Goal: Information Seeking & Learning: Learn about a topic

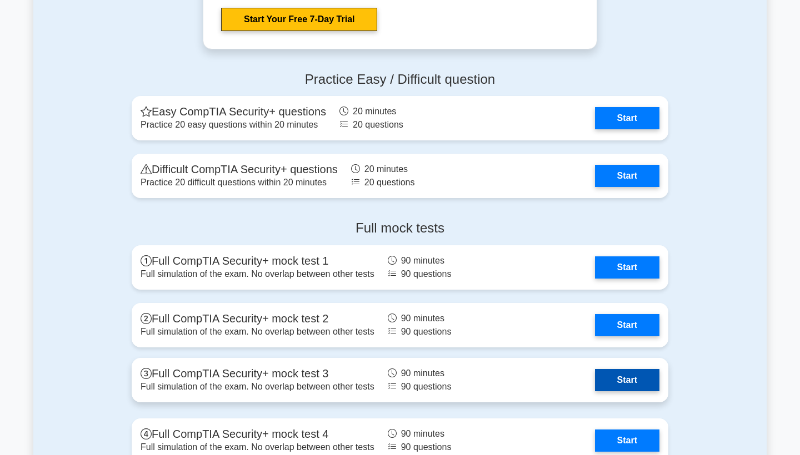
scroll to position [2191, 0]
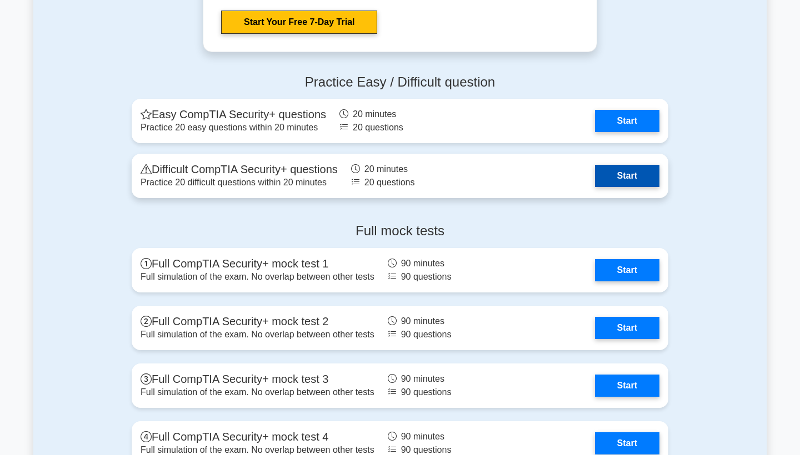
click at [600, 181] on link "Start" at bounding box center [627, 176] width 64 height 22
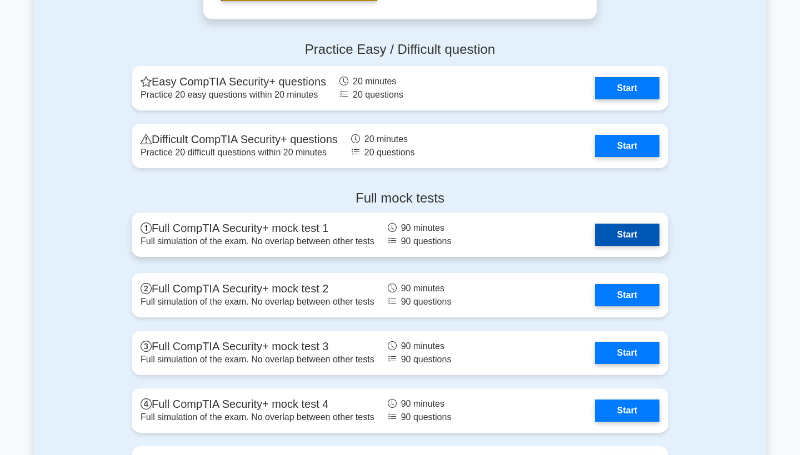
scroll to position [2187, 0]
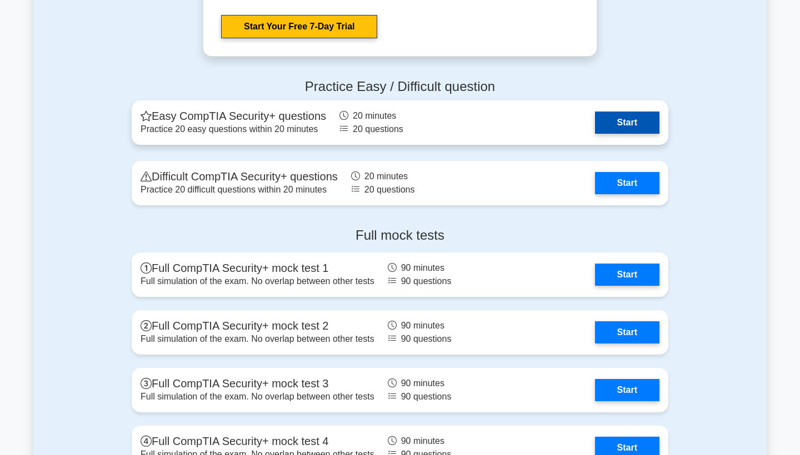
click at [612, 123] on link "Start" at bounding box center [627, 123] width 64 height 22
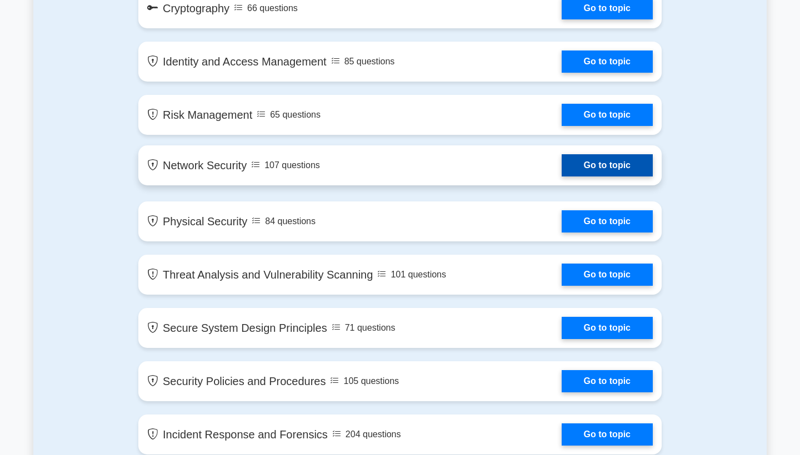
scroll to position [682, 0]
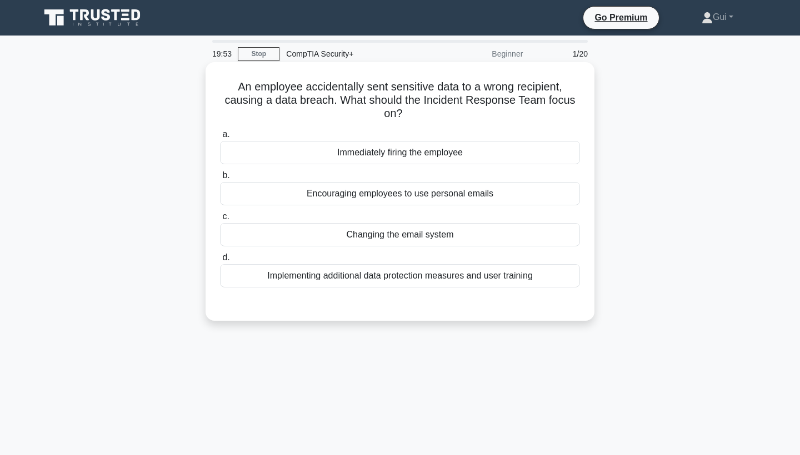
drag, startPoint x: 218, startPoint y: 84, endPoint x: 421, endPoint y: 113, distance: 205.3
click at [421, 113] on div "An employee accidentally sent sensitive data to a wrong recipient, causing a da…" at bounding box center [400, 192] width 380 height 250
click at [396, 115] on h5 "An employee accidentally sent sensitive data to a wrong recipient, causing a da…" at bounding box center [400, 100] width 362 height 41
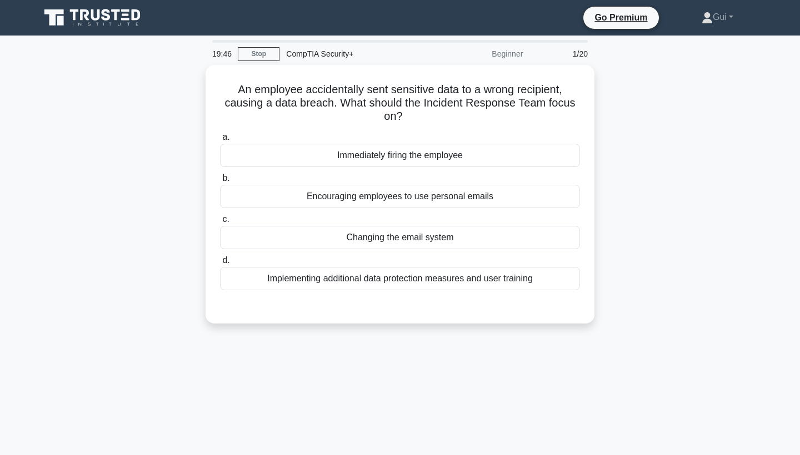
drag, startPoint x: 487, startPoint y: 54, endPoint x: 529, endPoint y: 54, distance: 41.6
click at [529, 54] on div "Beginner" at bounding box center [480, 54] width 97 height 22
drag, startPoint x: 529, startPoint y: 54, endPoint x: 481, endPoint y: 54, distance: 47.7
click at [481, 54] on div "Beginner" at bounding box center [480, 54] width 97 height 22
